Goal: Task Accomplishment & Management: Use online tool/utility

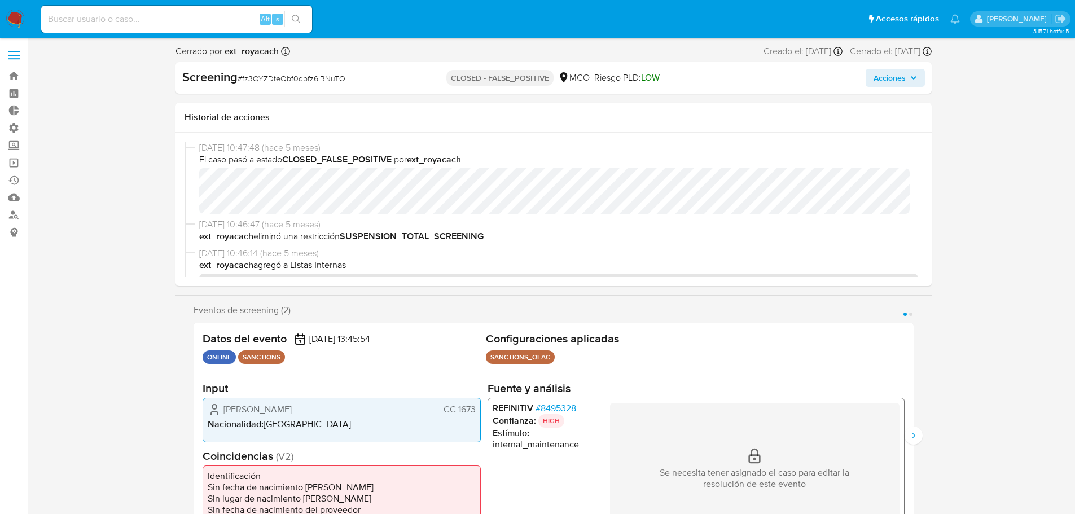
select select "10"
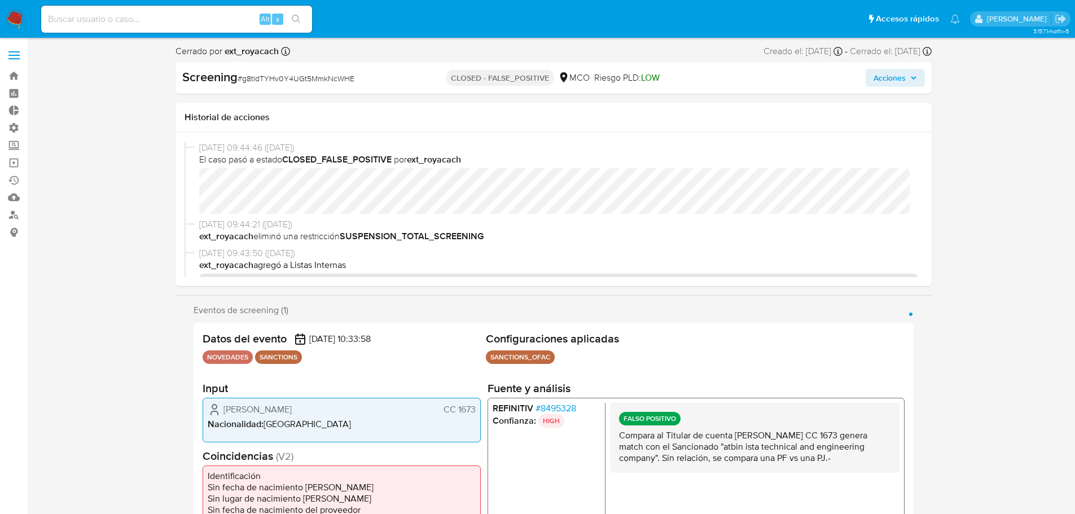
select select "10"
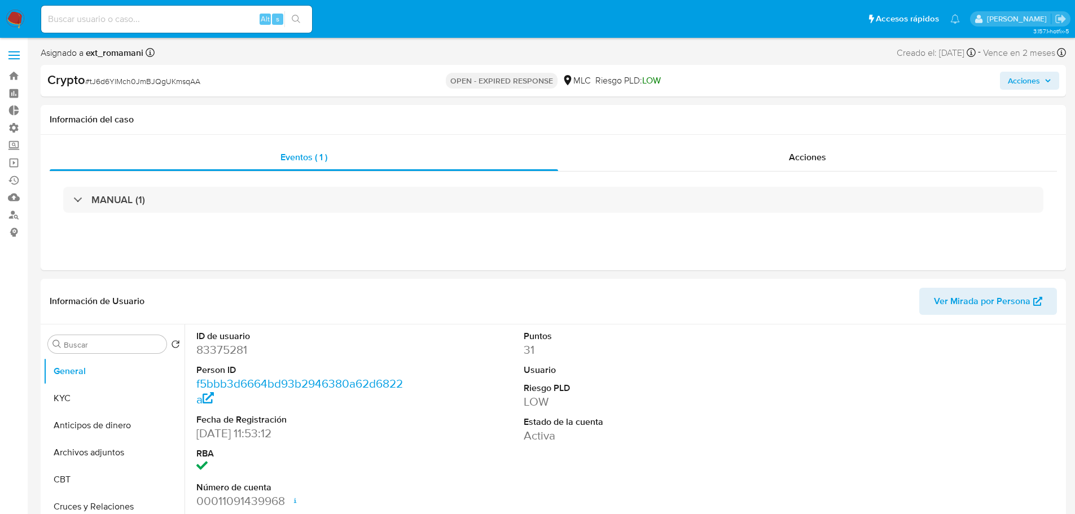
select select "10"
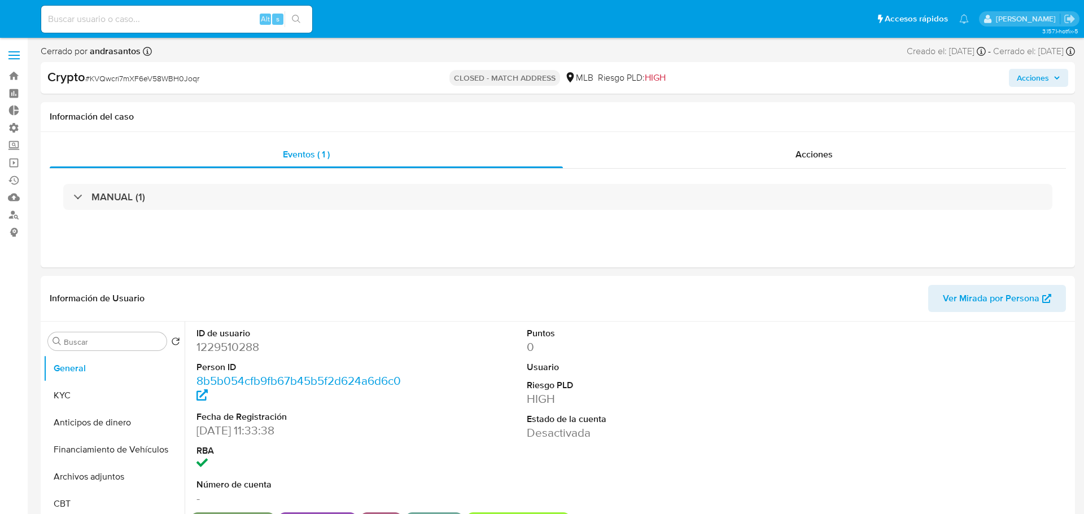
select select "10"
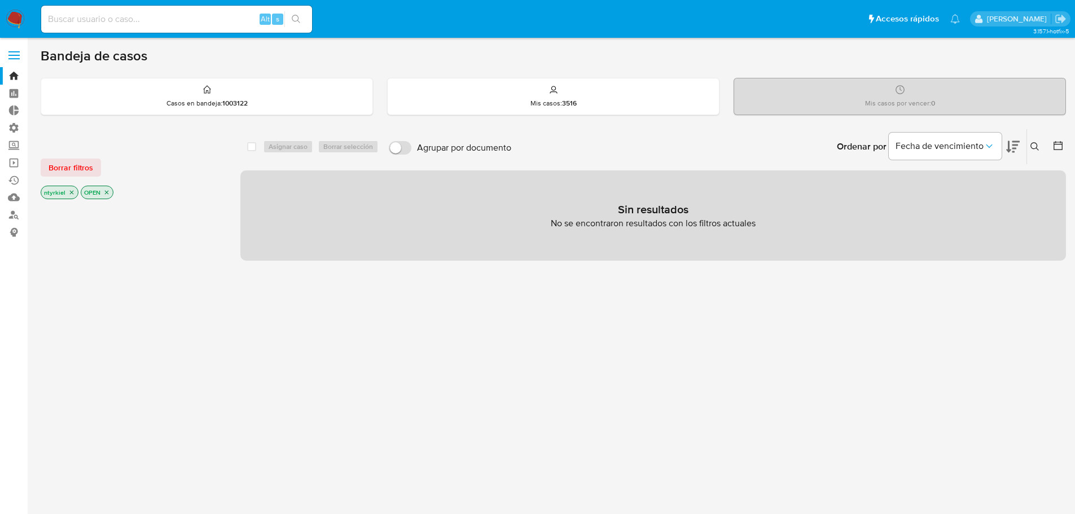
click at [5, 53] on label at bounding box center [14, 55] width 28 height 24
click at [0, 0] on input "checkbox" at bounding box center [0, 0] width 0 height 0
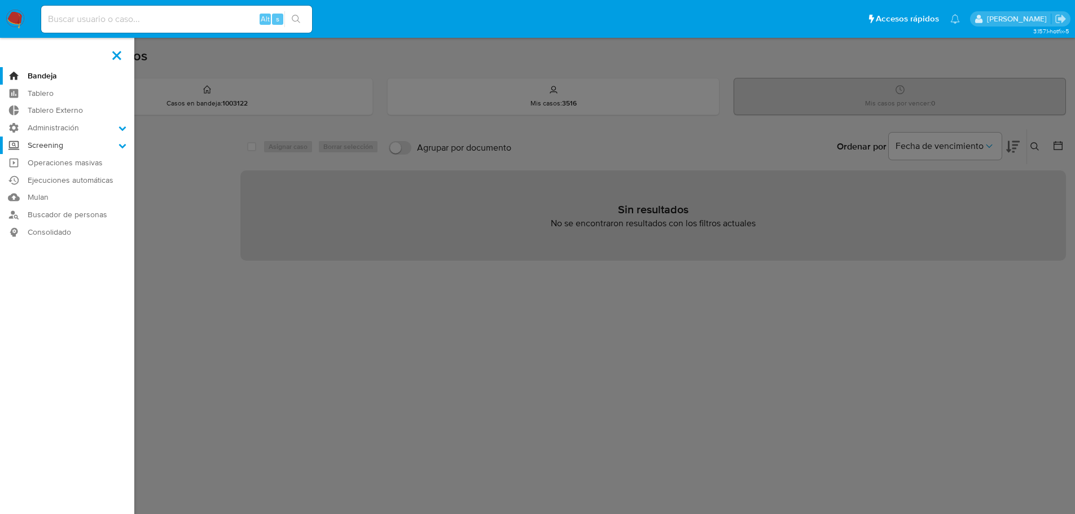
click at [59, 142] on label "Screening" at bounding box center [67, 145] width 134 height 17
click at [0, 0] on input "Screening" at bounding box center [0, 0] width 0 height 0
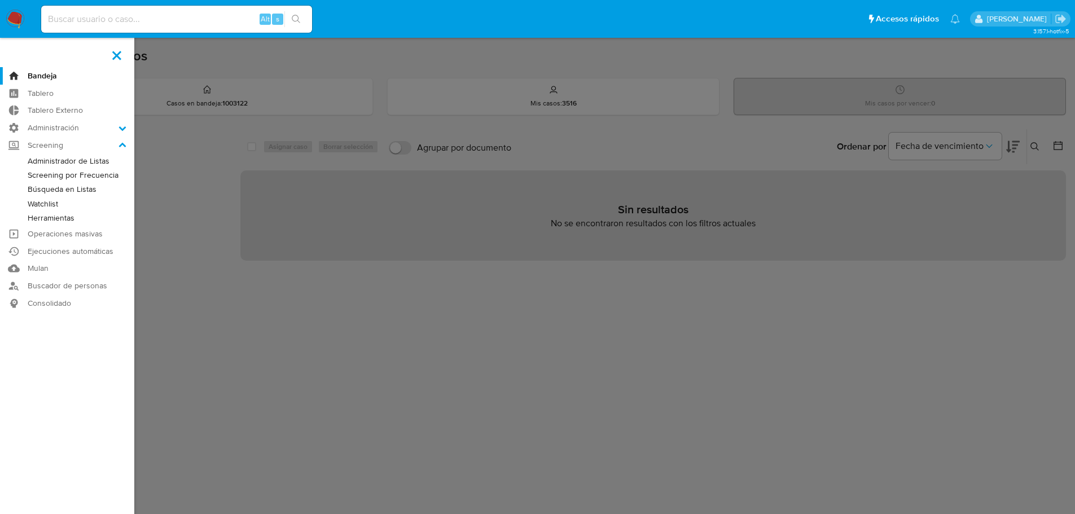
click at [56, 204] on link "Watchlist" at bounding box center [67, 204] width 134 height 14
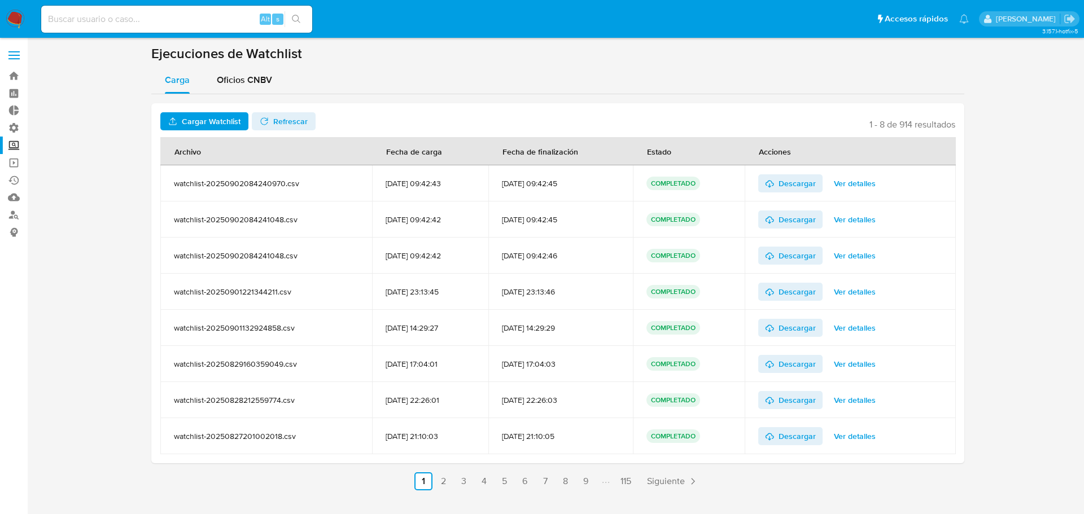
click at [11, 52] on span at bounding box center [13, 52] width 11 height 2
click at [0, 0] on input "checkbox" at bounding box center [0, 0] width 0 height 0
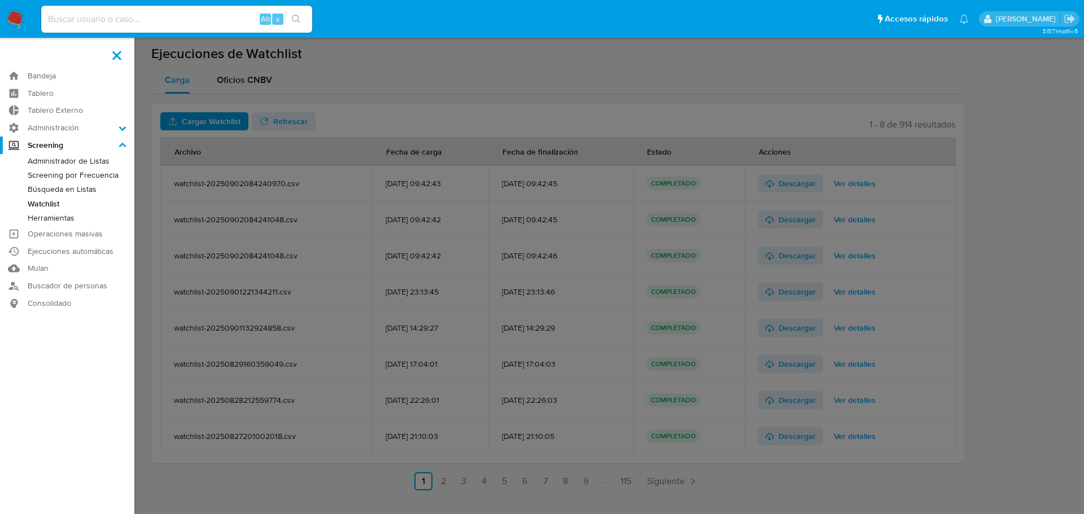
click at [77, 187] on link "Búsqueda en Listas" at bounding box center [67, 189] width 134 height 14
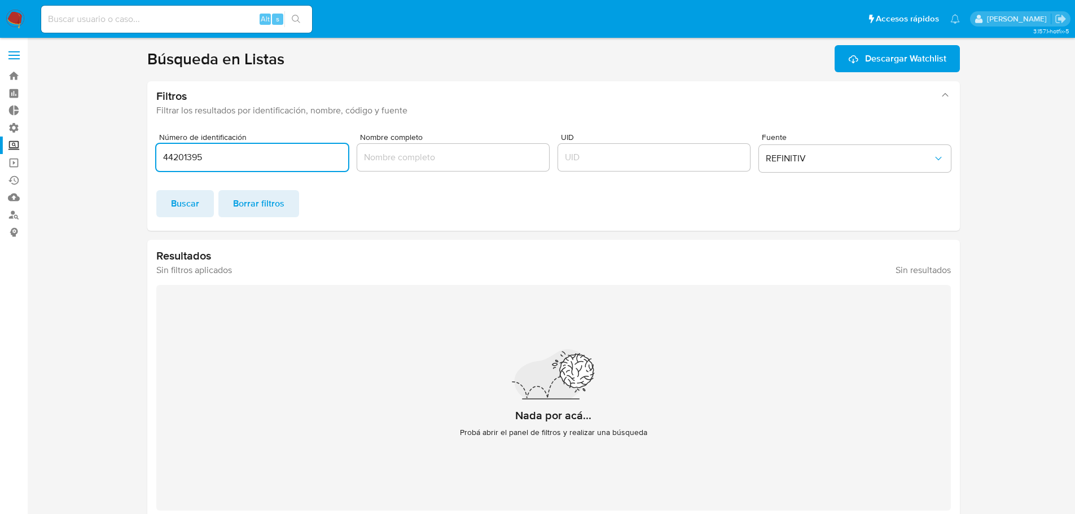
drag, startPoint x: 224, startPoint y: 159, endPoint x: 103, endPoint y: 153, distance: 120.9
click at [103, 153] on section at bounding box center [554, 282] width 1026 height 475
click at [791, 162] on span "REFINITIV" at bounding box center [849, 158] width 167 height 11
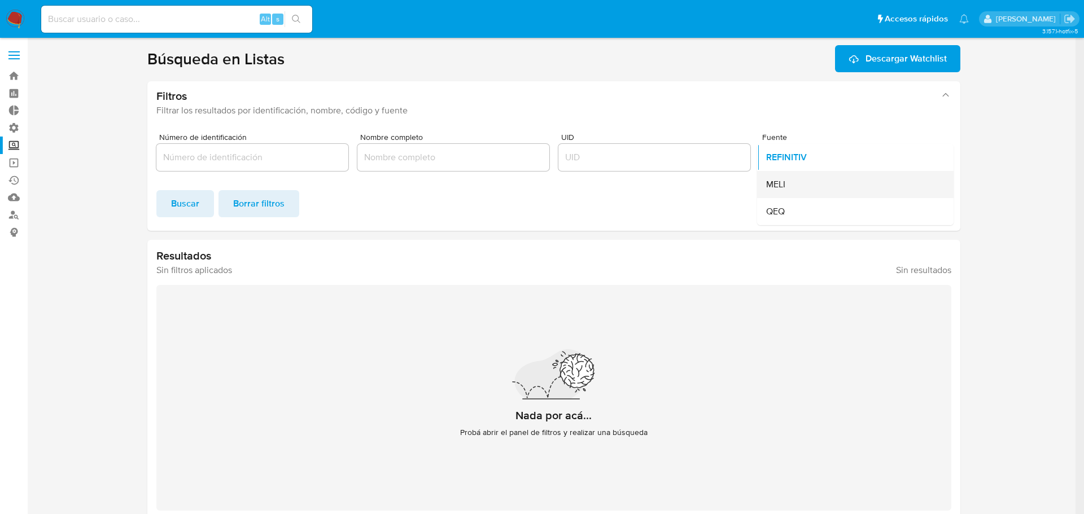
click at [793, 186] on div "MELI" at bounding box center [852, 184] width 172 height 27
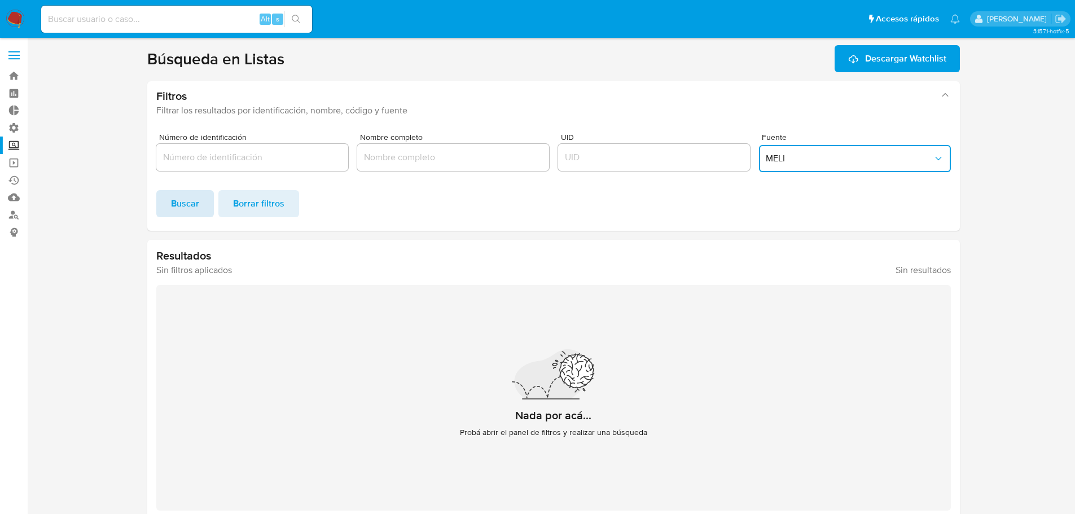
click at [178, 199] on span "Buscar" at bounding box center [185, 203] width 28 height 25
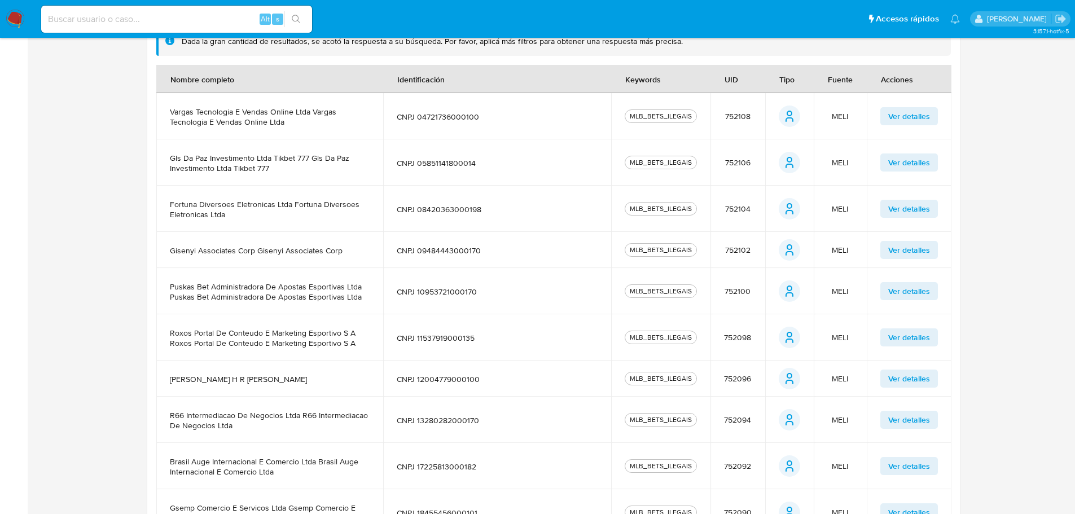
scroll to position [325, 0]
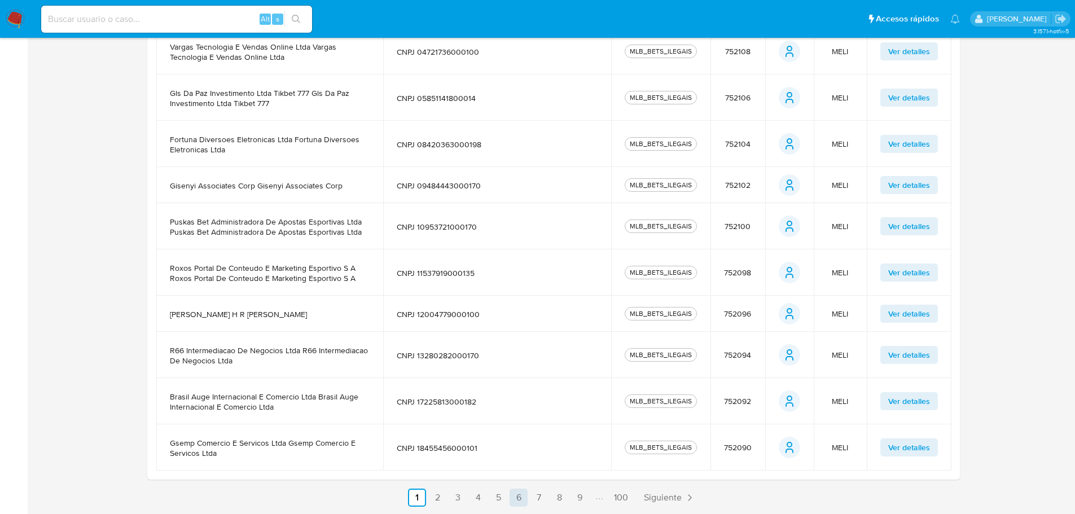
click at [515, 495] on link "6" at bounding box center [519, 498] width 18 height 18
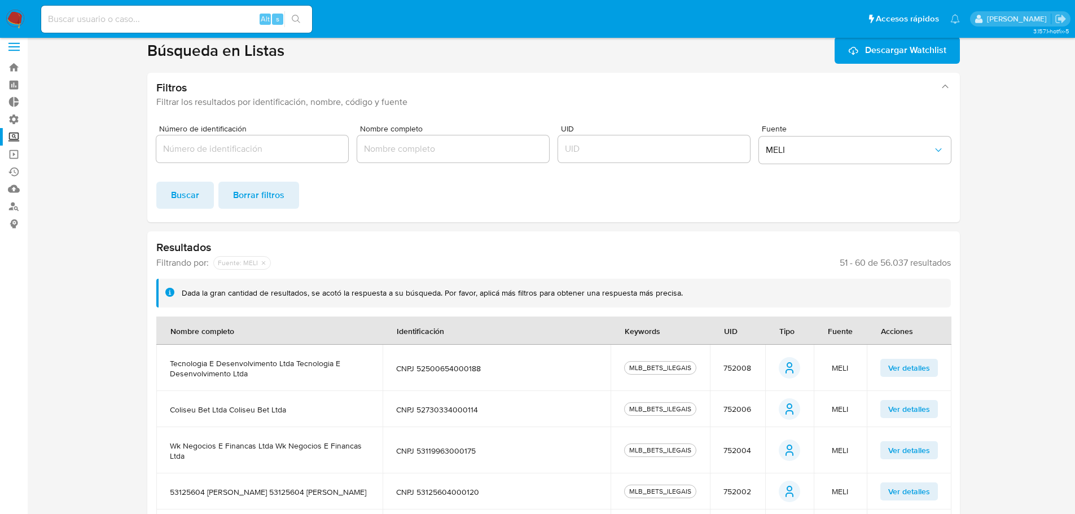
scroll to position [0, 0]
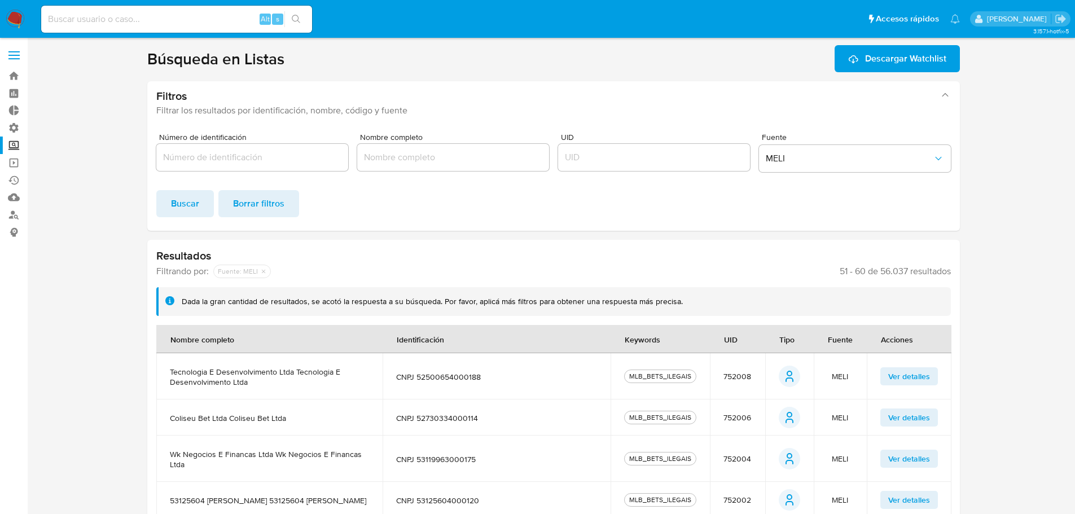
click at [11, 17] on img at bounding box center [15, 19] width 19 height 19
